Goal: Transaction & Acquisition: Register for event/course

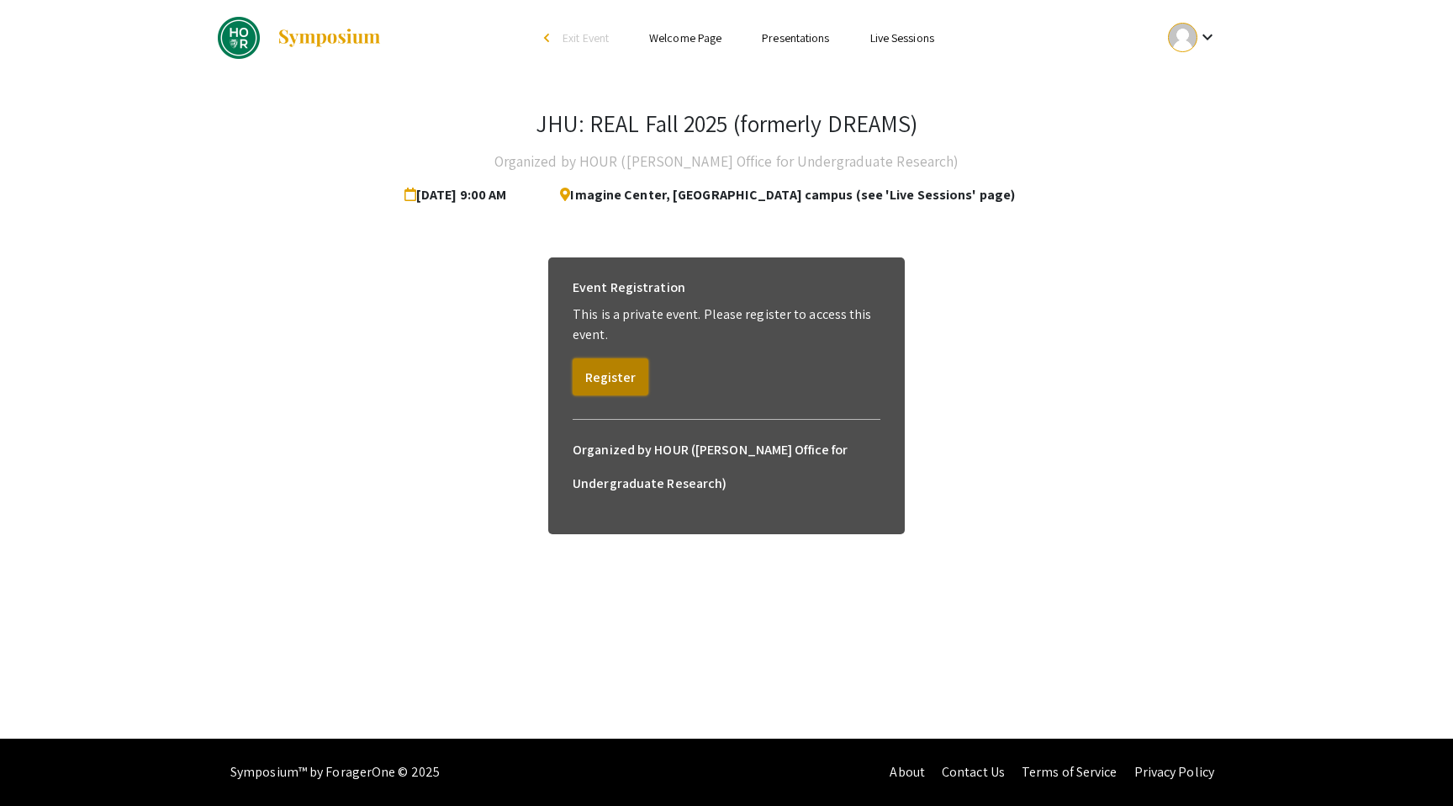
click at [637, 374] on button "Register" at bounding box center [611, 376] width 76 height 37
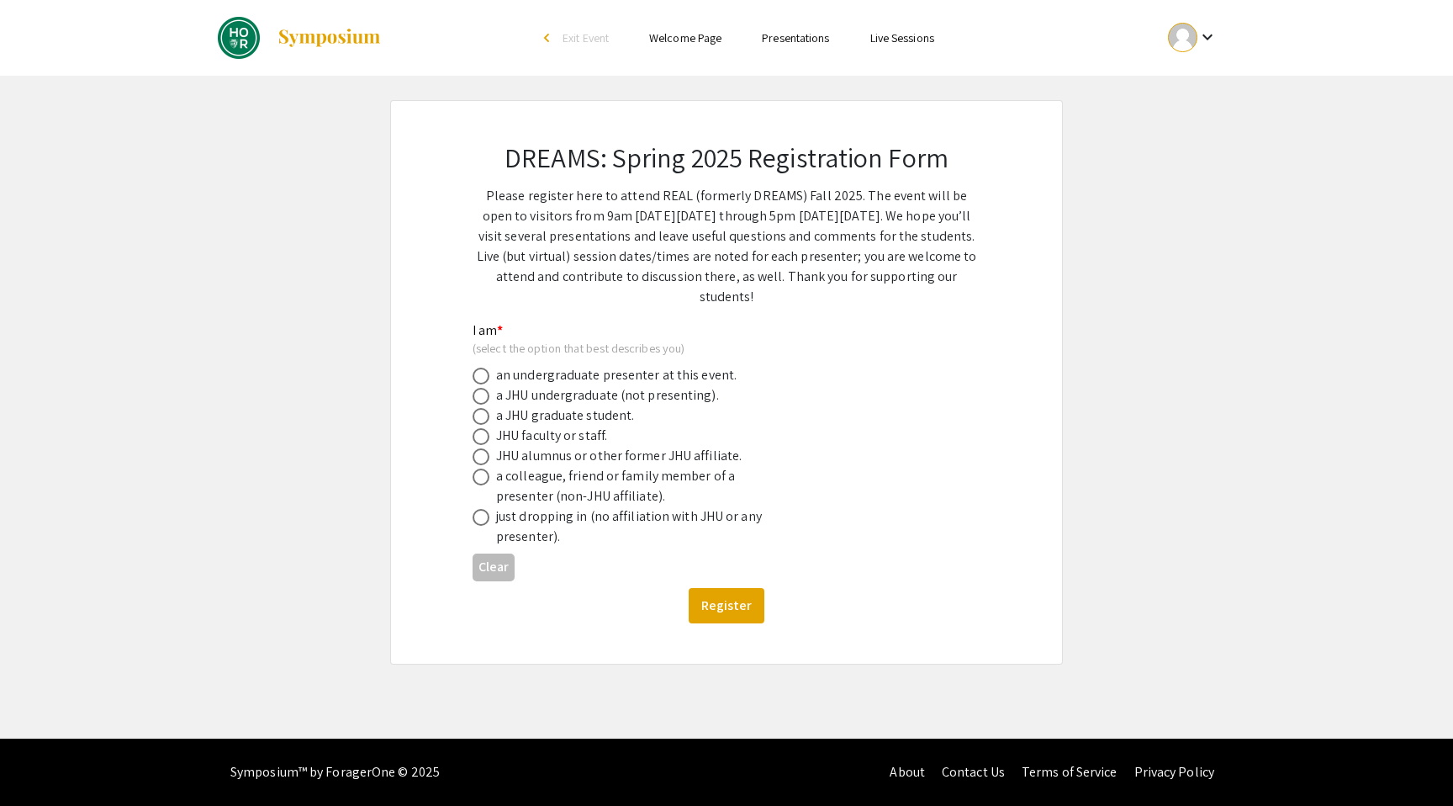
click at [489, 376] on span at bounding box center [481, 376] width 17 height 17
click at [489, 376] on input "radio" at bounding box center [481, 376] width 17 height 17
radio input "true"
click at [723, 617] on button "Register" at bounding box center [727, 605] width 76 height 35
